Goal: Navigation & Orientation: Go to known website

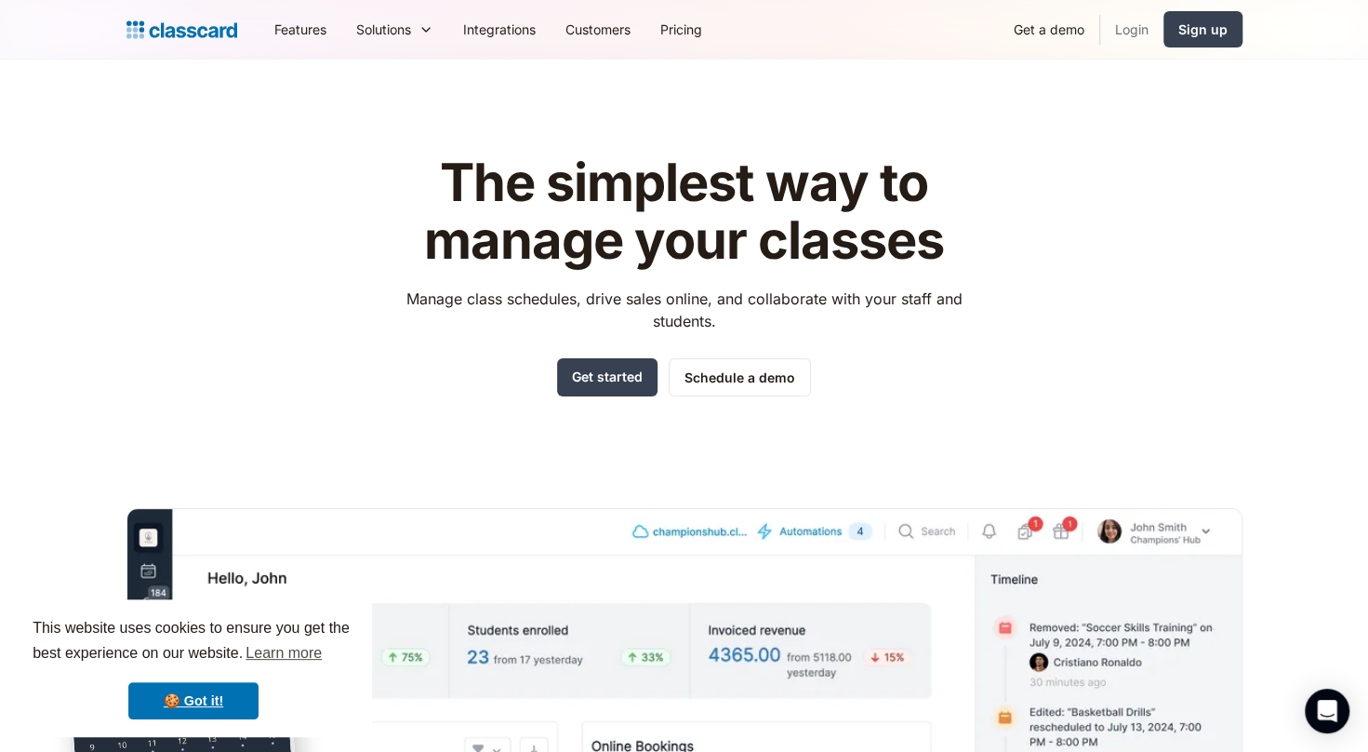
click at [1130, 32] on link "Login" at bounding box center [1131, 29] width 63 height 42
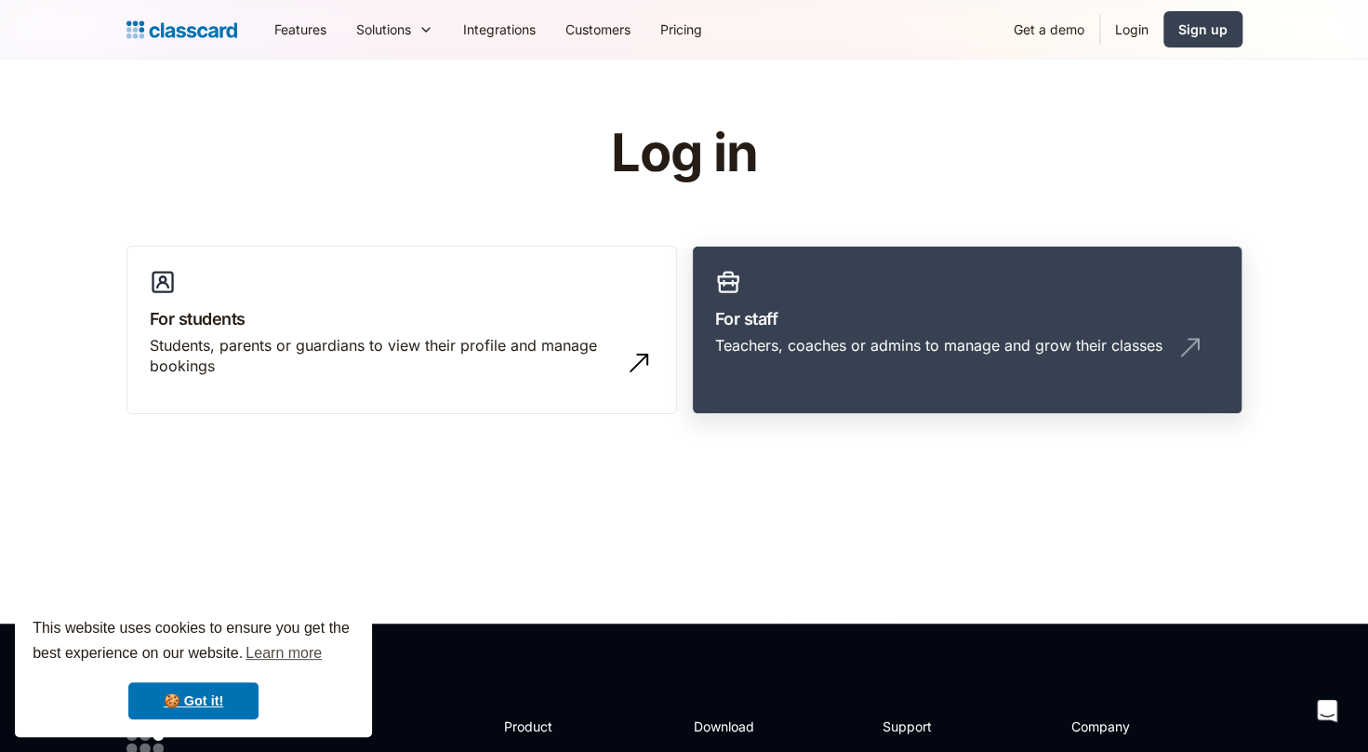
click at [997, 328] on h3 "For staff" at bounding box center [967, 318] width 504 height 25
